Goal: Browse casually: Explore the website without a specific task or goal

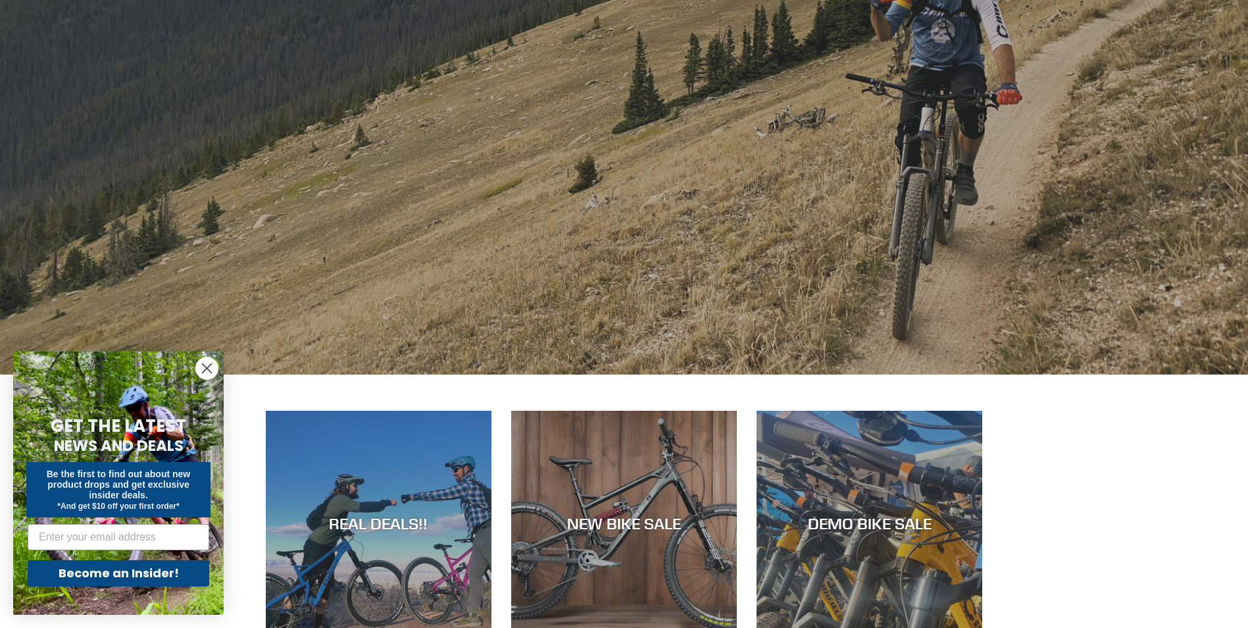
scroll to position [592, 0]
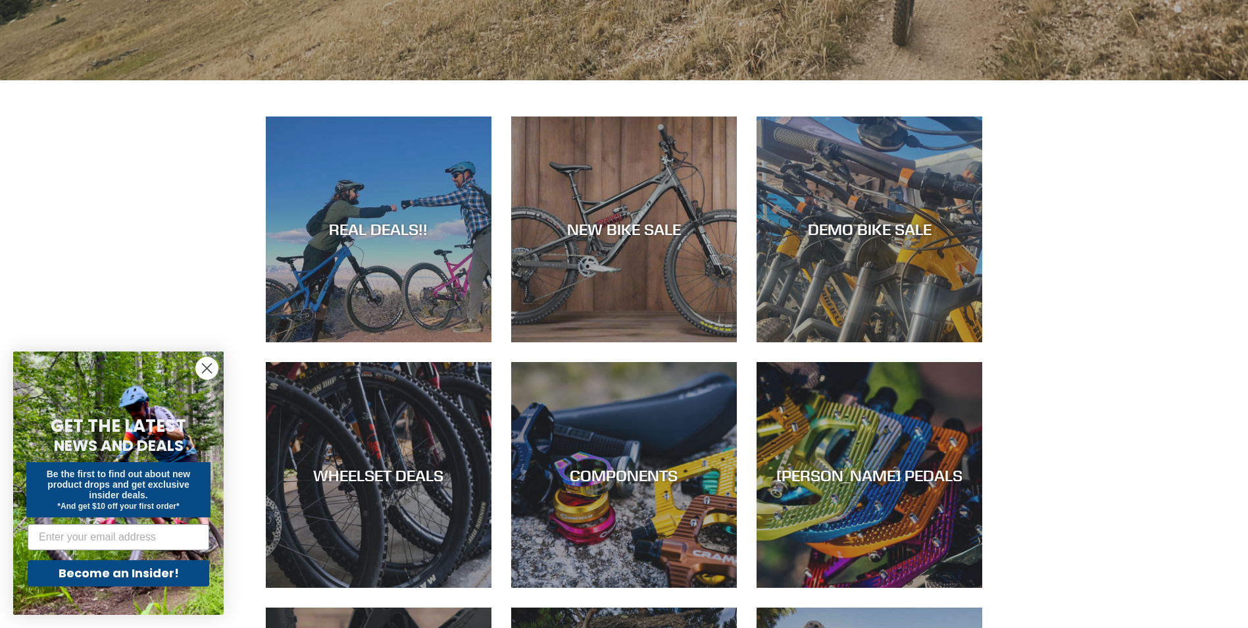
click at [210, 365] on icon "Close dialog" at bounding box center [207, 368] width 9 height 9
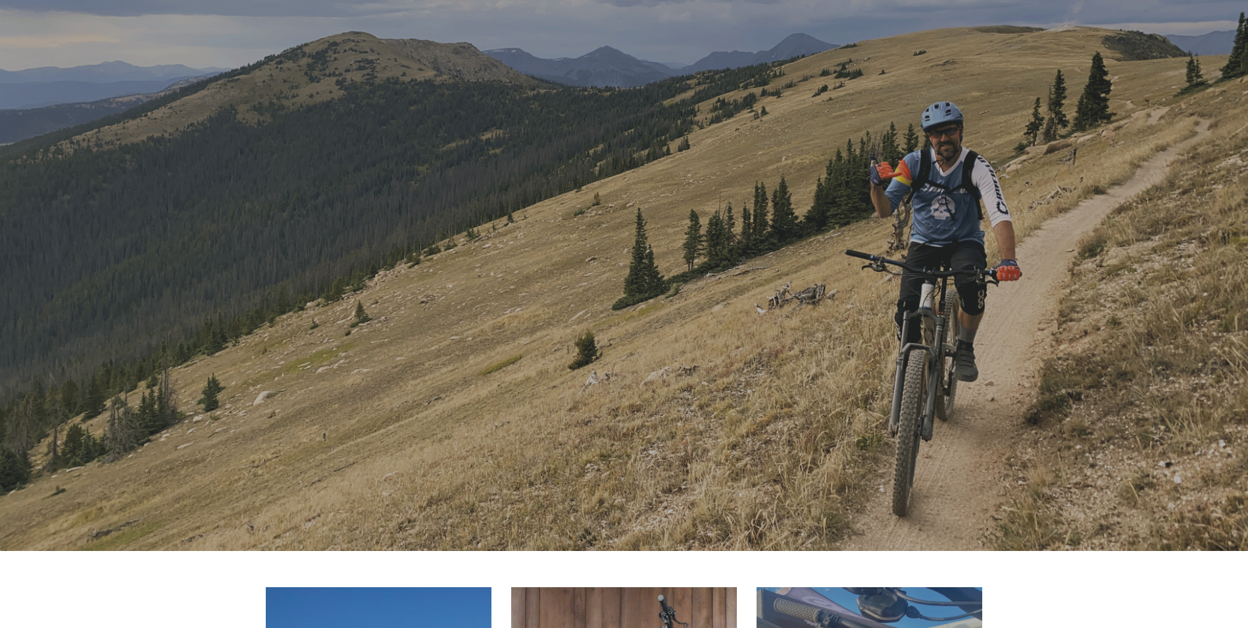
scroll to position [0, 0]
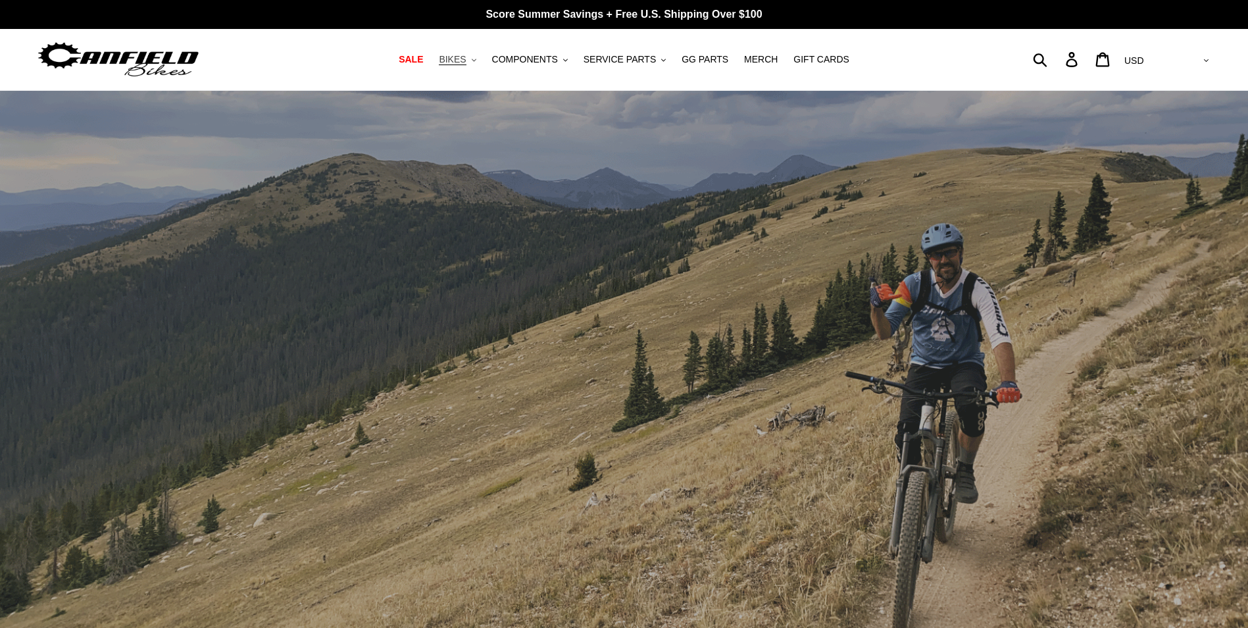
click at [482, 61] on button "BIKES .cls-1{fill:#231f20}" at bounding box center [457, 60] width 50 height 18
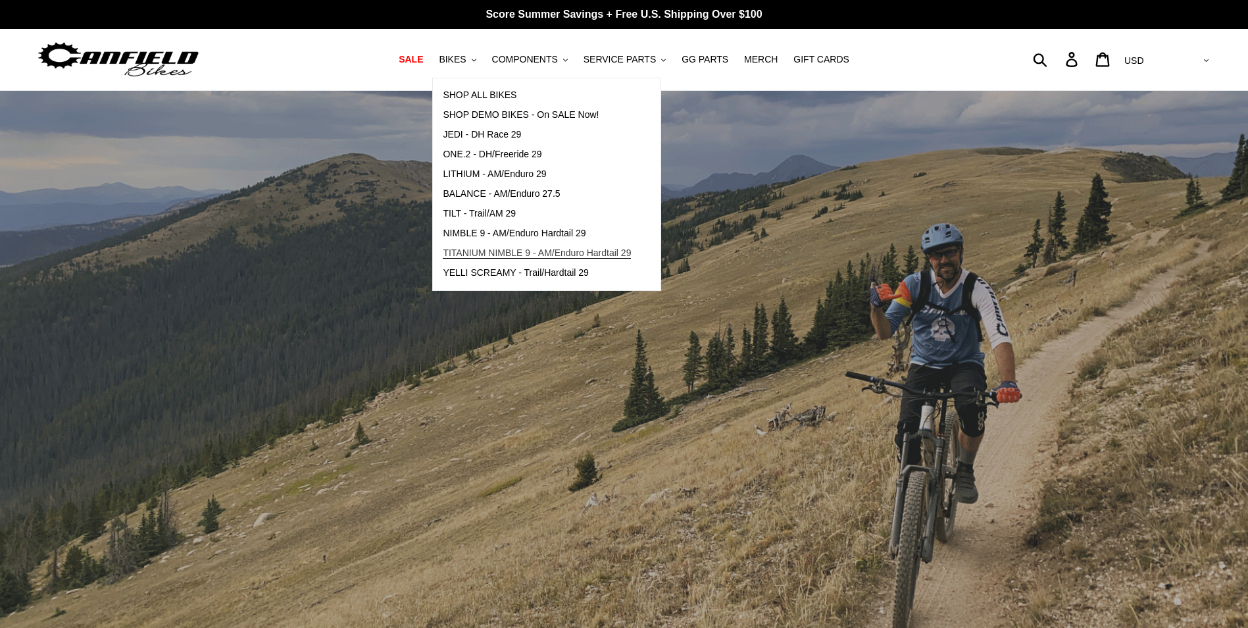
click at [544, 261] on link "TITANIUM NIMBLE 9 - AM/Enduro Hardtail 29" at bounding box center [537, 254] width 208 height 20
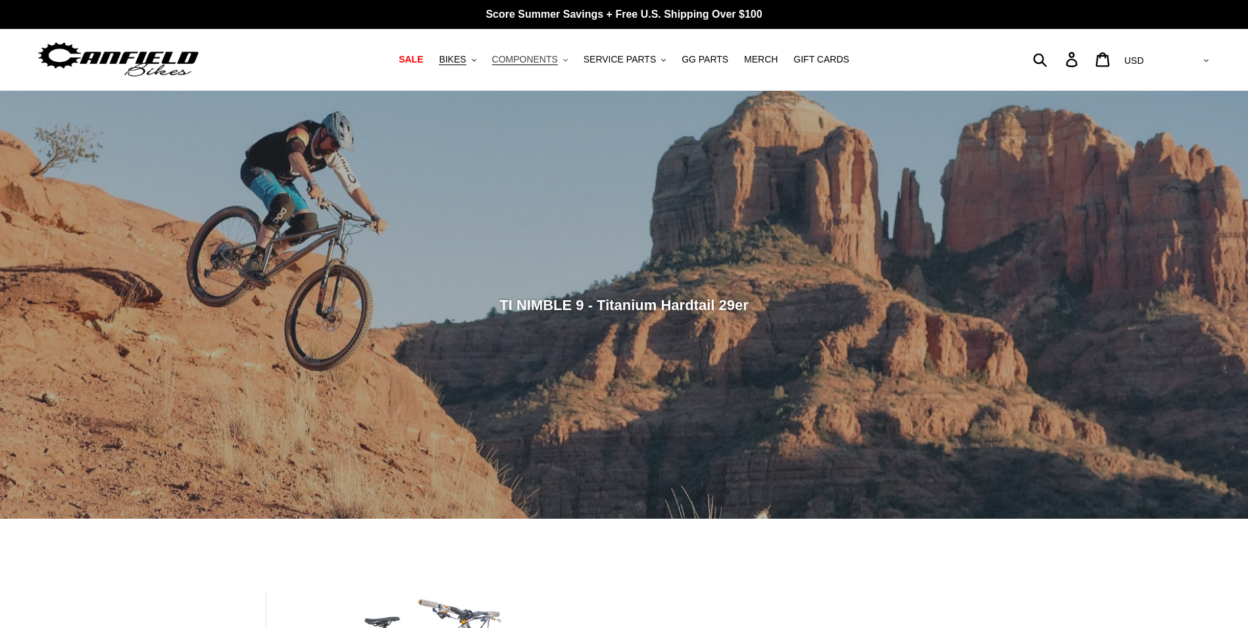
click at [541, 61] on span "COMPONENTS" at bounding box center [525, 59] width 66 height 11
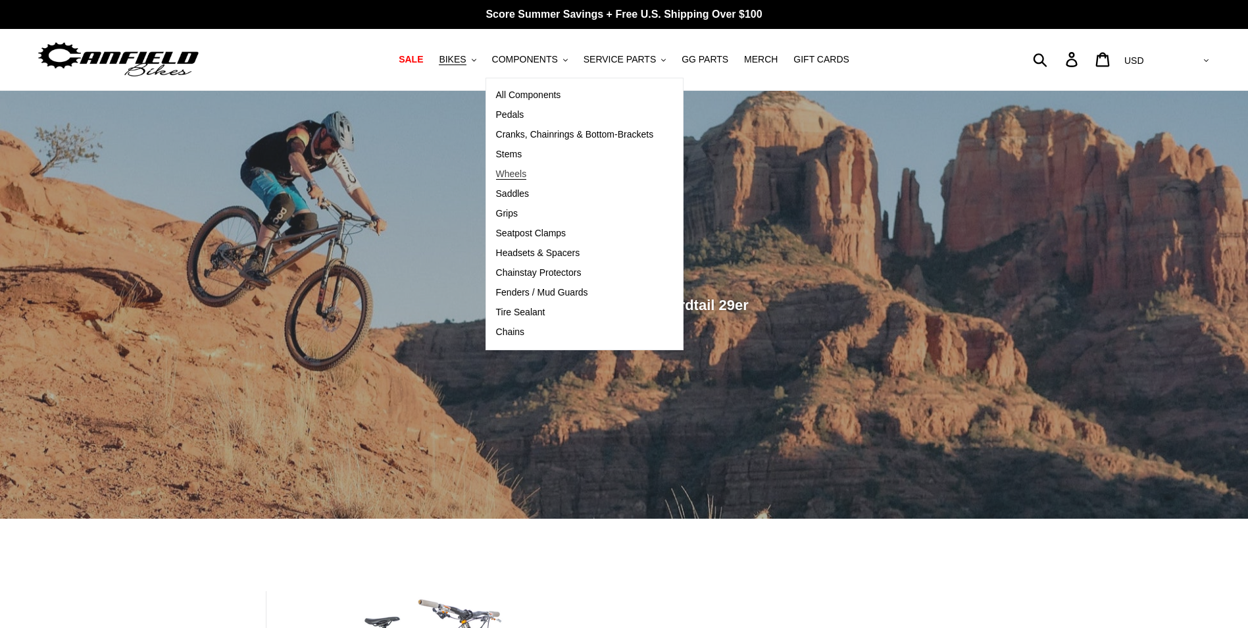
click at [527, 174] on span "Wheels" at bounding box center [511, 173] width 31 height 11
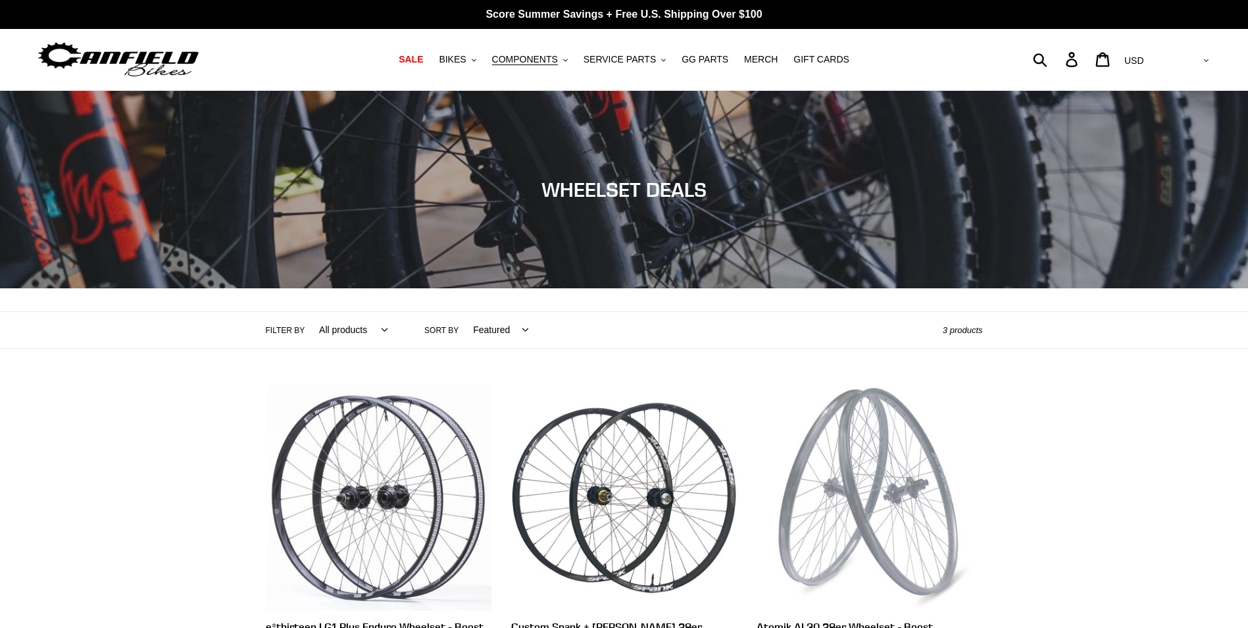
click at [621, 74] on nav "SALE BIKES .cls-1{fill:#231f20} SHOP ALL BIKES SHOP DEMO BIKES - On SALE Now! J…" at bounding box center [624, 59] width 588 height 61
click at [709, 59] on span "GG PARTS" at bounding box center [705, 59] width 47 height 11
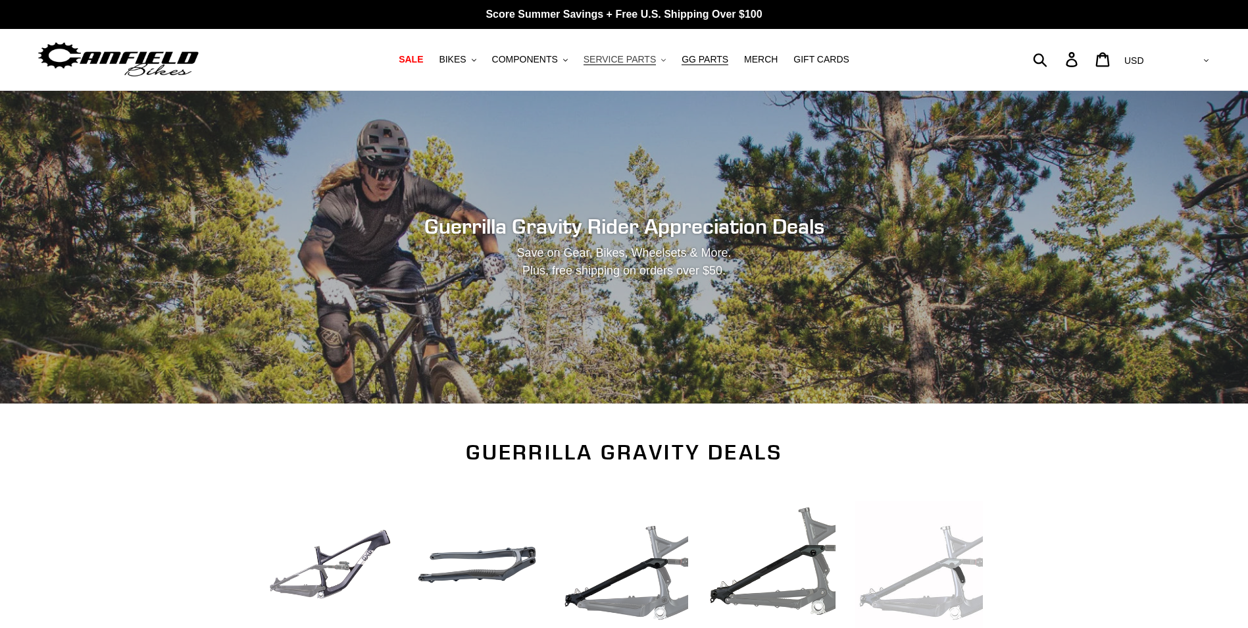
click at [634, 58] on span "SERVICE PARTS" at bounding box center [620, 59] width 72 height 11
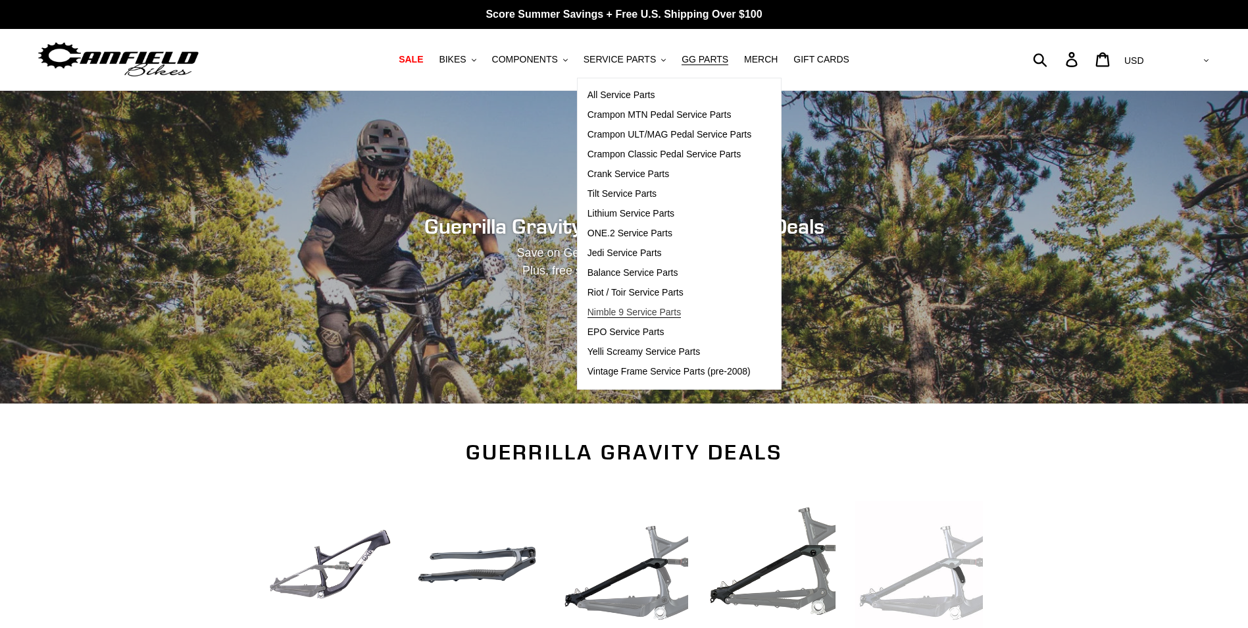
click at [626, 319] on link "Nimble 9 Service Parts" at bounding box center [670, 313] width 184 height 20
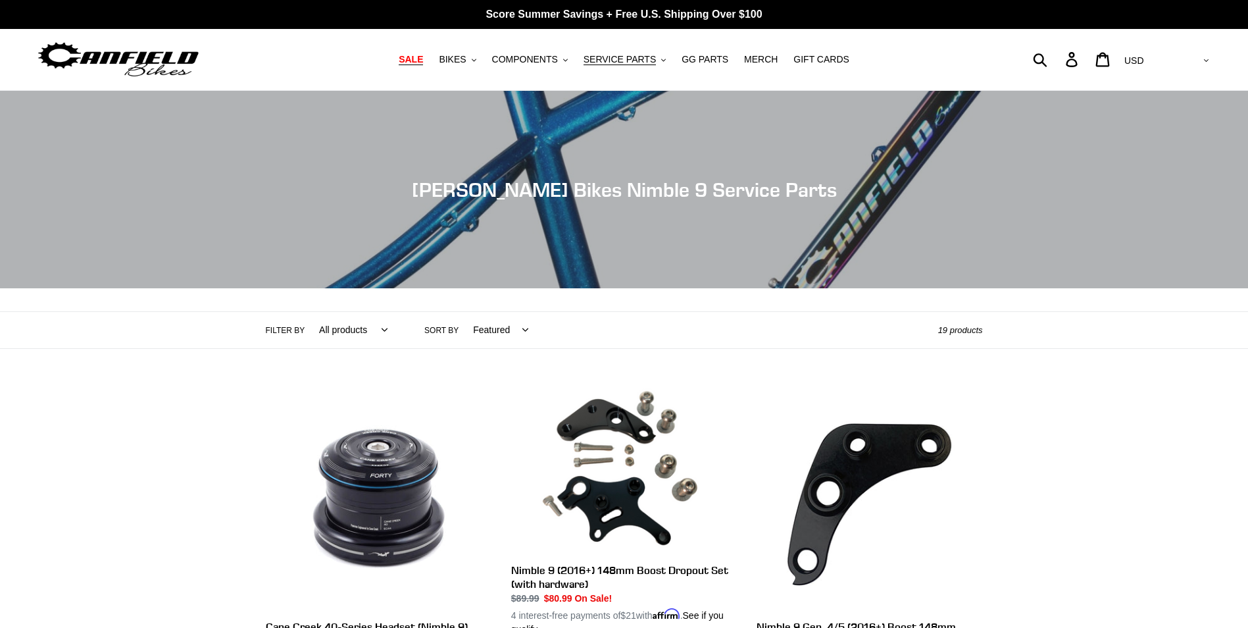
click at [423, 55] on span "SALE" at bounding box center [411, 59] width 24 height 11
